Goal: Find specific page/section: Find specific page/section

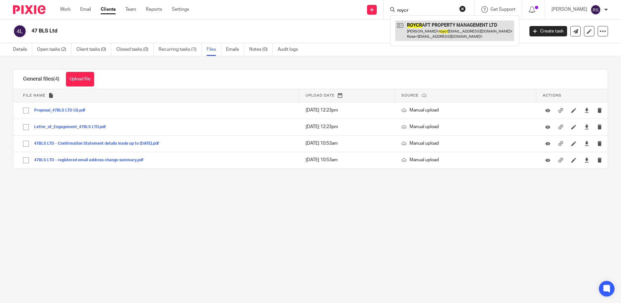
type input "roycr"
click at [429, 32] on link at bounding box center [455, 30] width 119 height 20
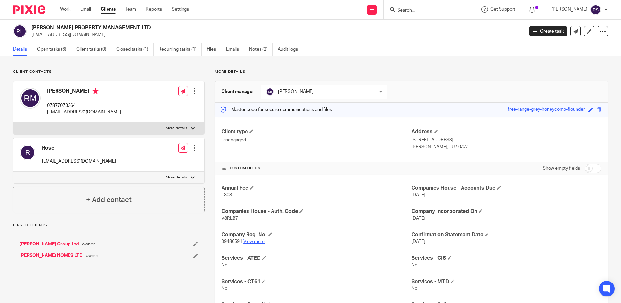
click at [261, 242] on link "View more" at bounding box center [253, 241] width 21 height 5
click at [231, 52] on link "Emails" at bounding box center [235, 49] width 18 height 13
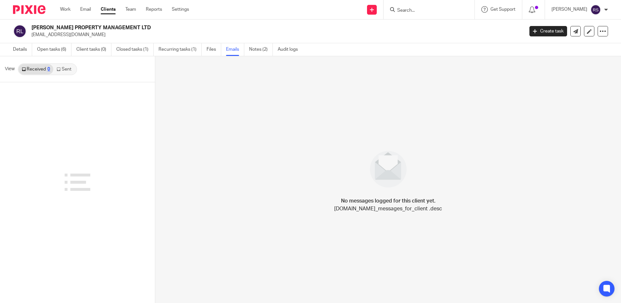
click at [68, 70] on link "Sent" at bounding box center [64, 69] width 23 height 10
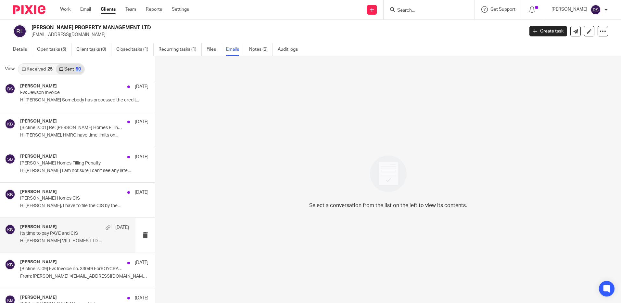
scroll to position [390, 0]
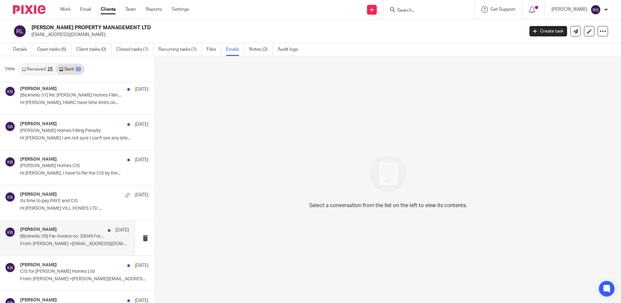
click at [56, 235] on p "[Bicknells: 09] Fw: Invoice no. 33049 ForROYCRAFT PROPERTY MANAGEMENT LTD" at bounding box center [63, 237] width 87 height 6
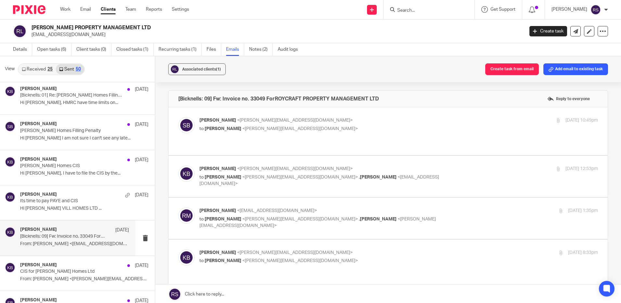
scroll to position [0, 0]
click at [271, 129] on span "<kate@bicknells.net>" at bounding box center [300, 128] width 116 height 5
checkbox input "true"
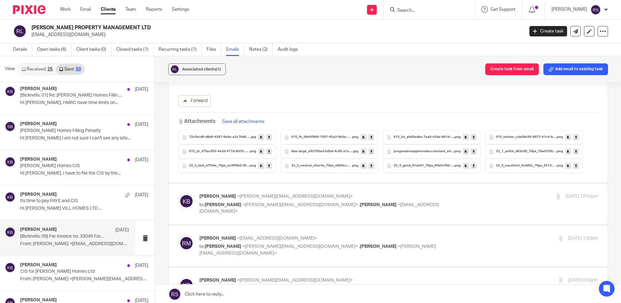
scroll to position [1040, 0]
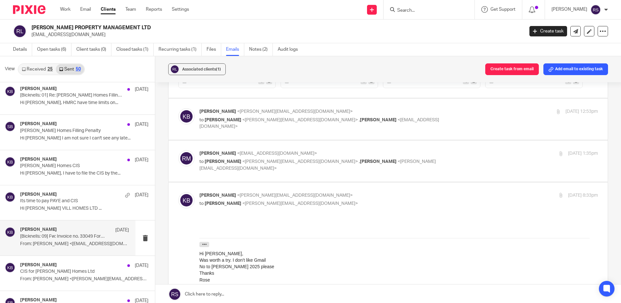
click at [382, 123] on p "to Steve Bicknell <steve@bicknells.net> , Rose Mbure <rmbure@gmail.com>" at bounding box center [333, 123] width 266 height 13
checkbox input "true"
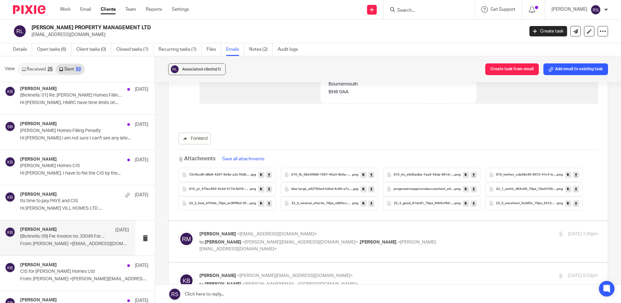
scroll to position [2112, 0]
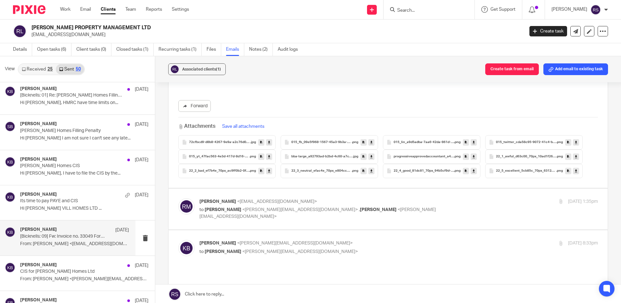
click at [431, 206] on p "to Kate Bicknell <kate@bicknells.net> , Steve Bicknell <steve@bicknells.net>" at bounding box center [333, 212] width 266 height 13
checkbox input "true"
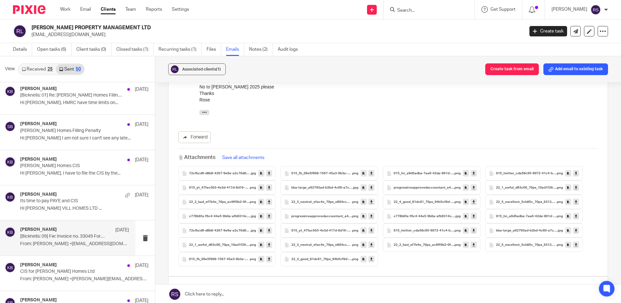
scroll to position [2210, 0]
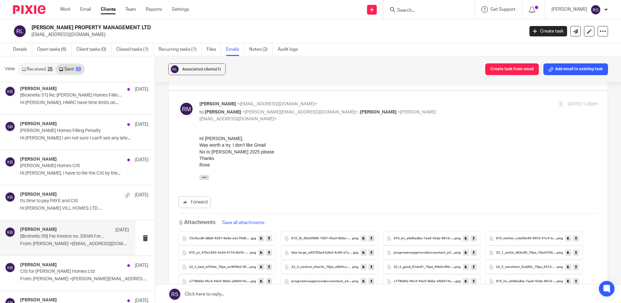
click at [440, 139] on p "Hi Kate, Was worth a try. I don't like Gmail No to Roycraft 2025 please Thanks …" at bounding box center [399, 151] width 399 height 33
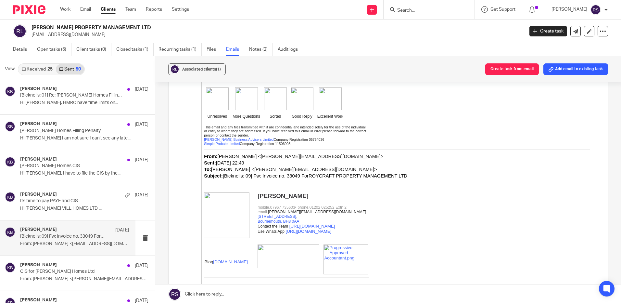
scroll to position [2990, 0]
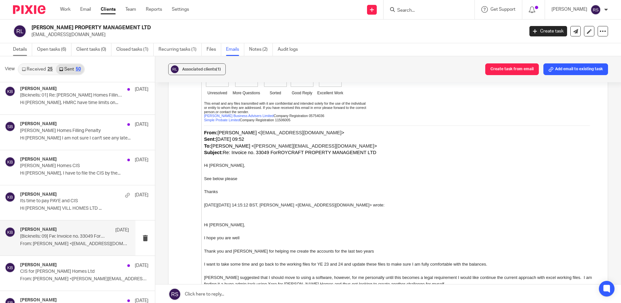
click at [21, 48] on link "Details" at bounding box center [22, 49] width 19 height 13
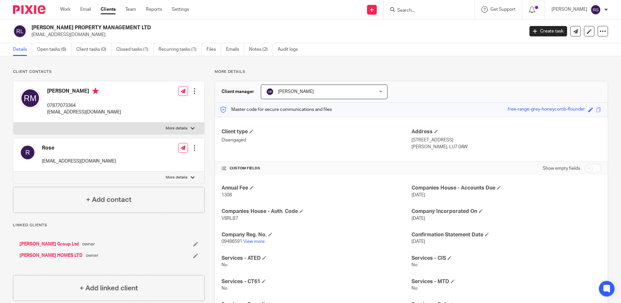
click at [423, 13] on input "Search" at bounding box center [426, 11] width 58 height 6
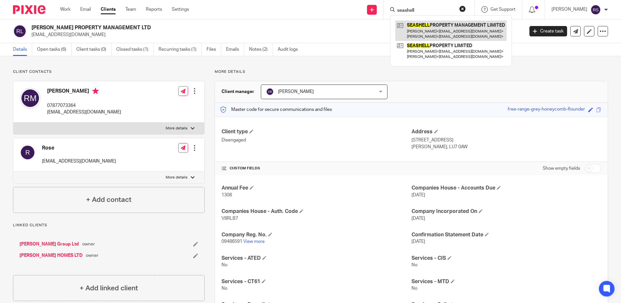
type input "seashell"
click at [426, 28] on link at bounding box center [451, 30] width 111 height 20
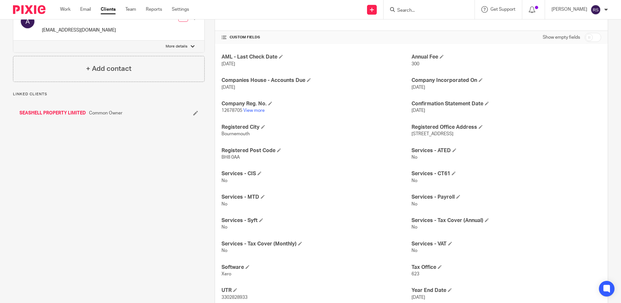
scroll to position [162, 0]
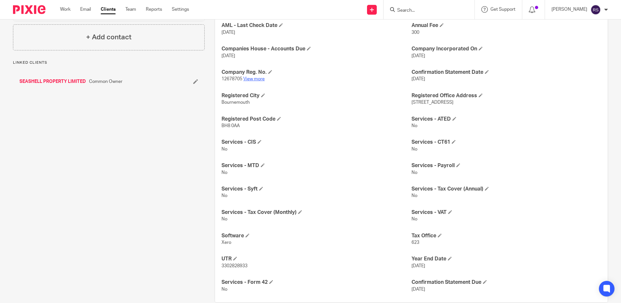
click at [251, 78] on link "View more" at bounding box center [253, 79] width 21 height 5
